Goal: Download file/media

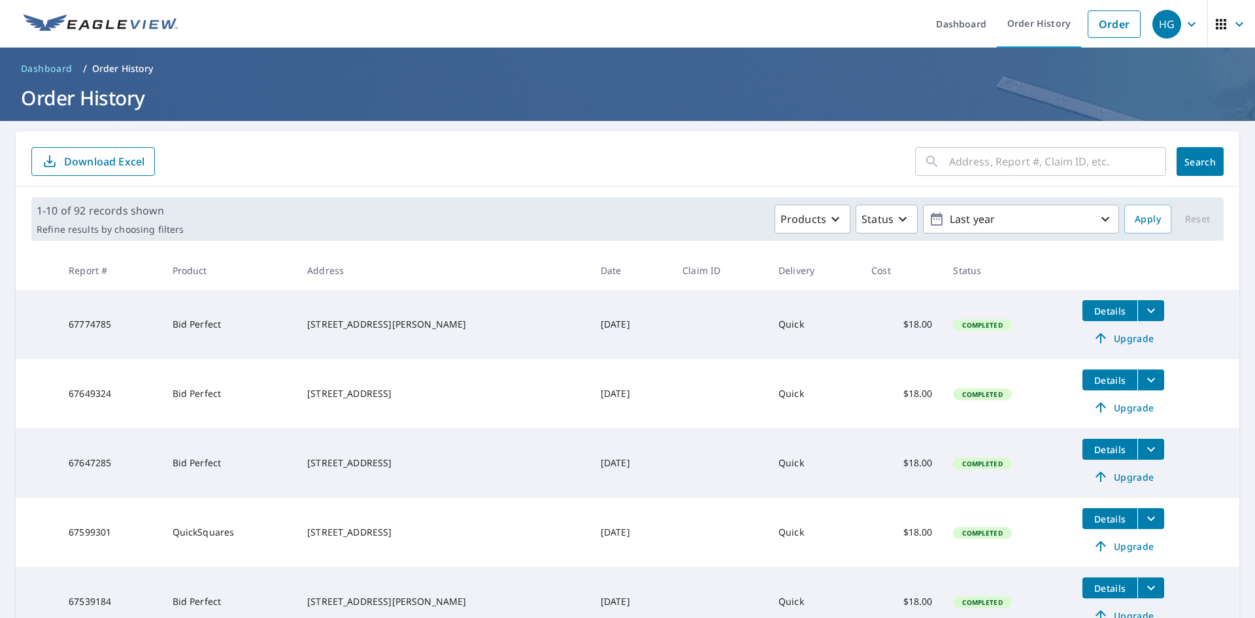
click at [1144, 307] on icon "filesDropdownBtn-67774785" at bounding box center [1152, 311] width 16 height 16
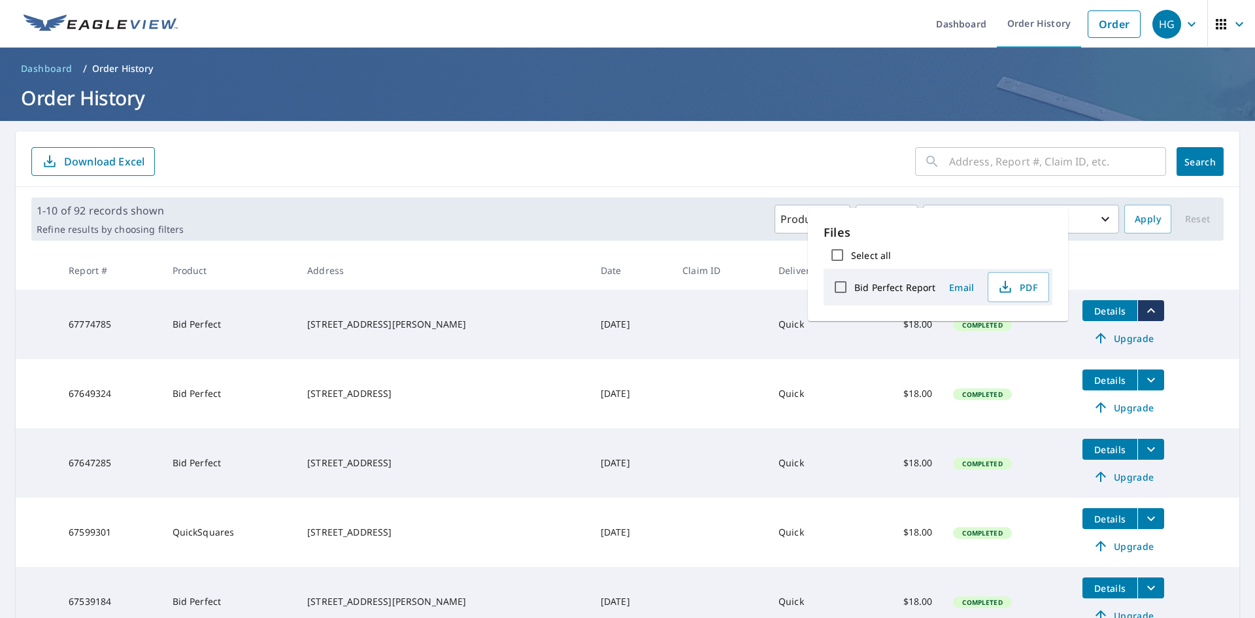
click at [836, 291] on input "Bid Perfect Report" at bounding box center [840, 286] width 27 height 27
checkbox input "true"
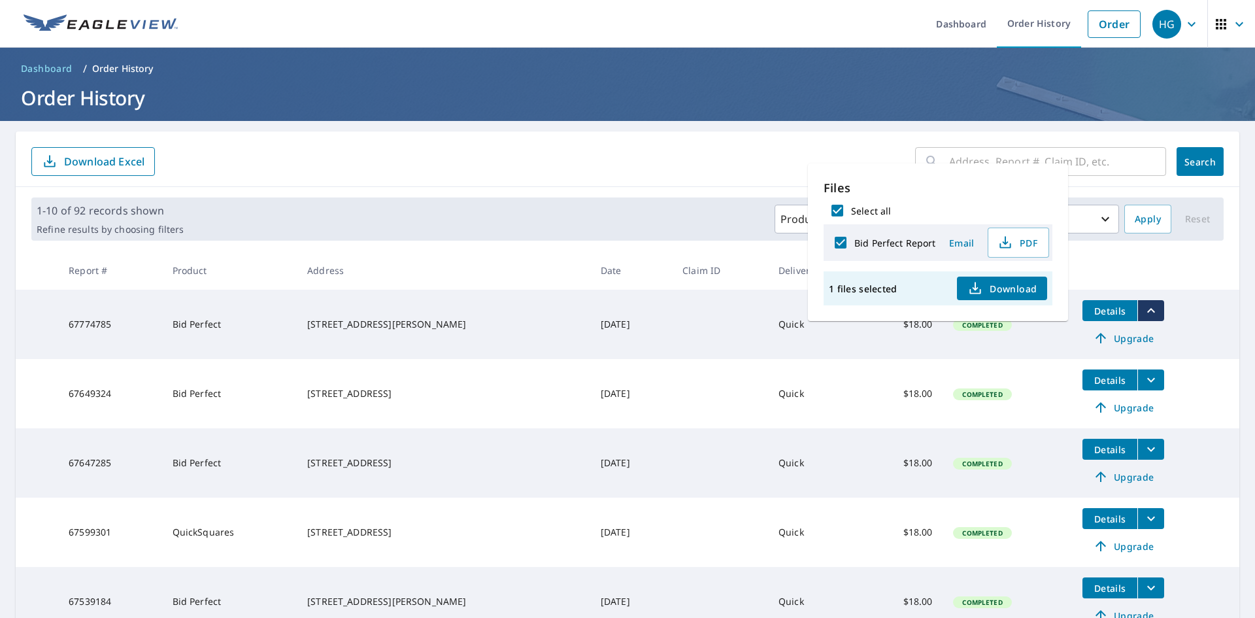
drag, startPoint x: 1019, startPoint y: 239, endPoint x: 1056, endPoint y: 254, distance: 40.4
click at [1019, 237] on span "PDF" at bounding box center [1018, 243] width 42 height 16
drag, startPoint x: 420, startPoint y: 330, endPoint x: 379, endPoint y: 330, distance: 41.2
click at [379, 330] on div "[STREET_ADDRESS][PERSON_NAME]" at bounding box center [443, 324] width 273 height 13
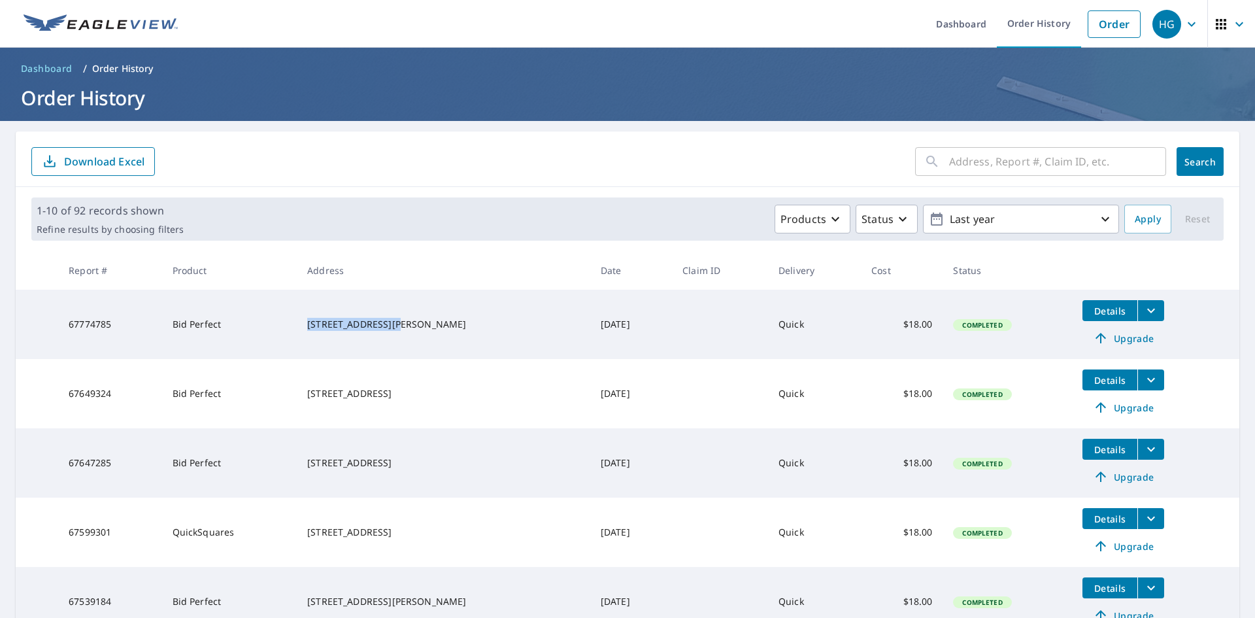
drag, startPoint x: 311, startPoint y: 316, endPoint x: 401, endPoint y: 316, distance: 90.2
click at [401, 318] on div "[STREET_ADDRESS][PERSON_NAME]" at bounding box center [443, 324] width 273 height 13
copy div "[STREET_ADDRESS][PERSON_NAME]"
drag, startPoint x: 397, startPoint y: 321, endPoint x: 431, endPoint y: 328, distance: 34.8
click at [397, 321] on div "[STREET_ADDRESS][PERSON_NAME]" at bounding box center [443, 324] width 273 height 13
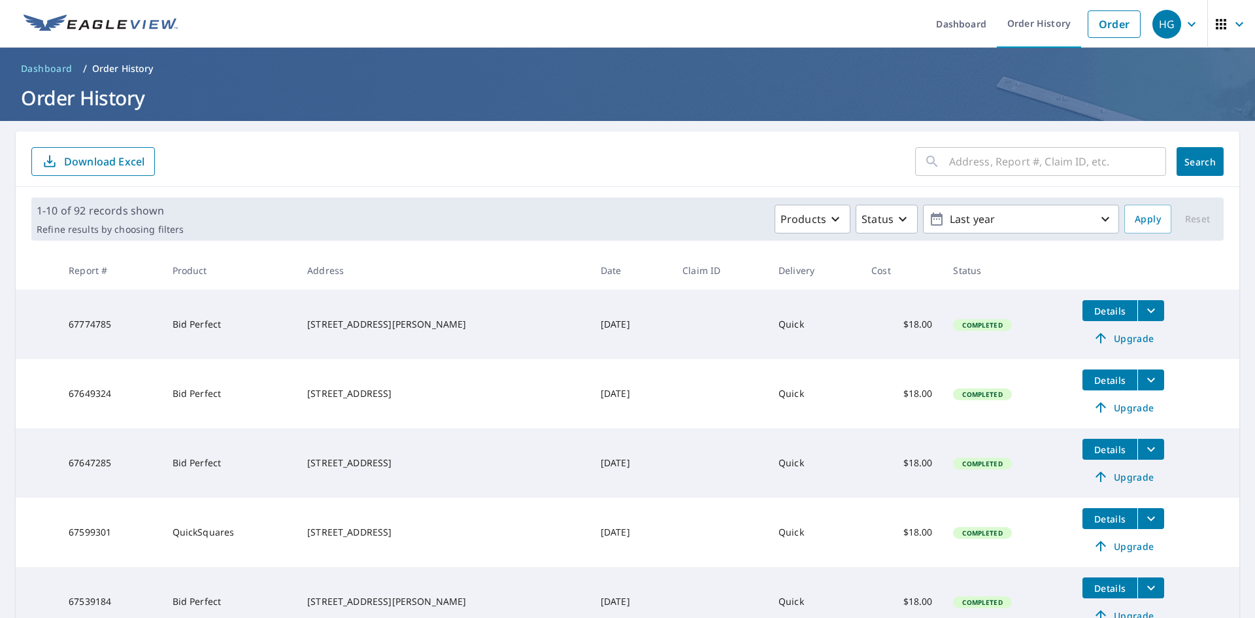
drag, startPoint x: 431, startPoint y: 329, endPoint x: 309, endPoint y: 331, distance: 122.3
click at [309, 331] on div "[STREET_ADDRESS][PERSON_NAME]" at bounding box center [443, 324] width 273 height 13
copy div "[GEOGRAPHIC_DATA]"
